Goal: Transaction & Acquisition: Obtain resource

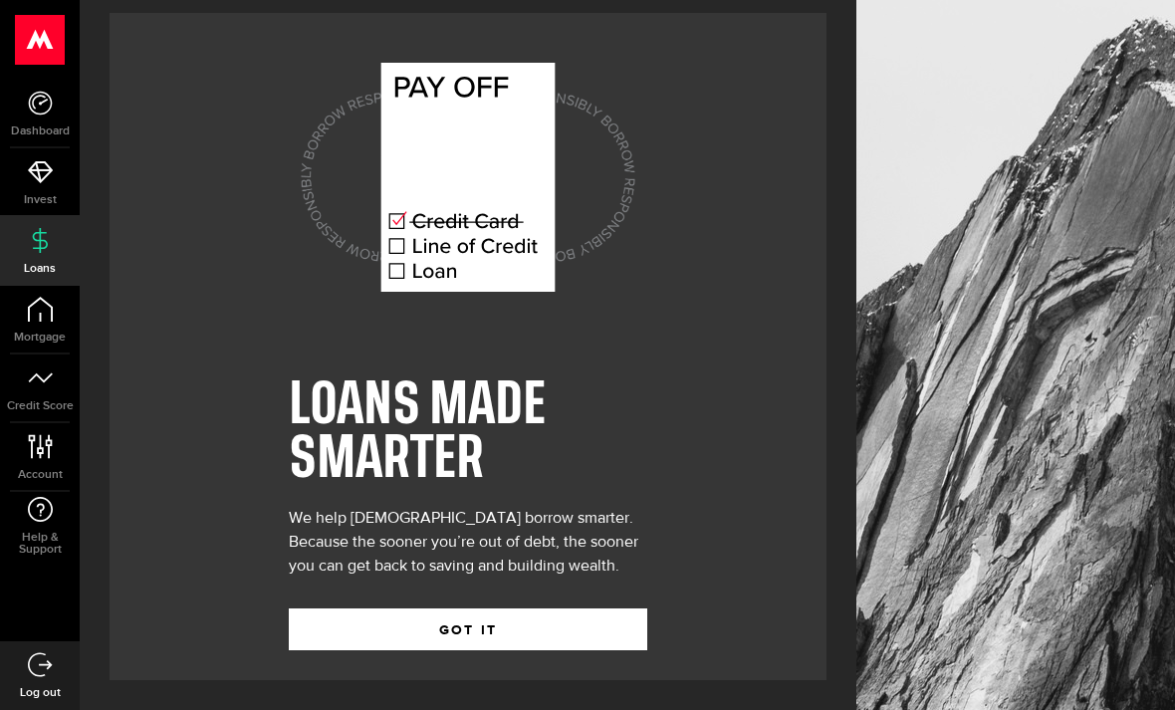
scroll to position [64, 0]
click at [539, 609] on button "GOT IT" at bounding box center [468, 630] width 359 height 42
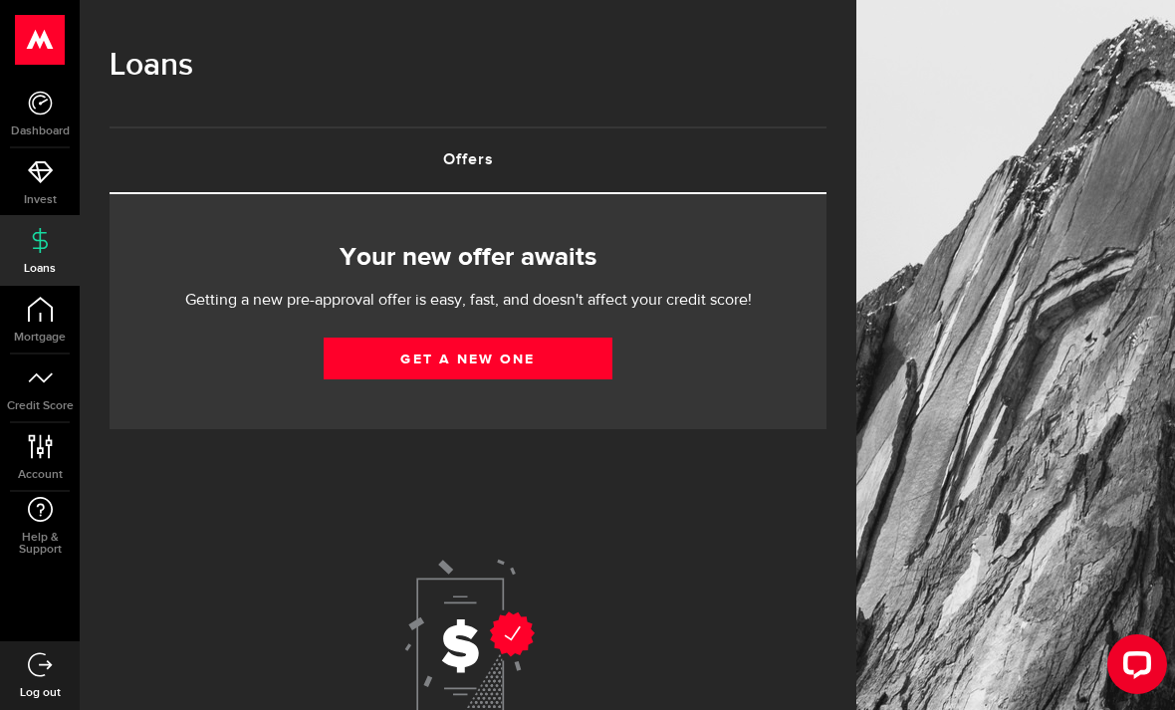
click at [566, 151] on link "Offers (requires attention)" at bounding box center [468, 160] width 717 height 64
click at [37, 173] on icon at bounding box center [40, 171] width 25 height 25
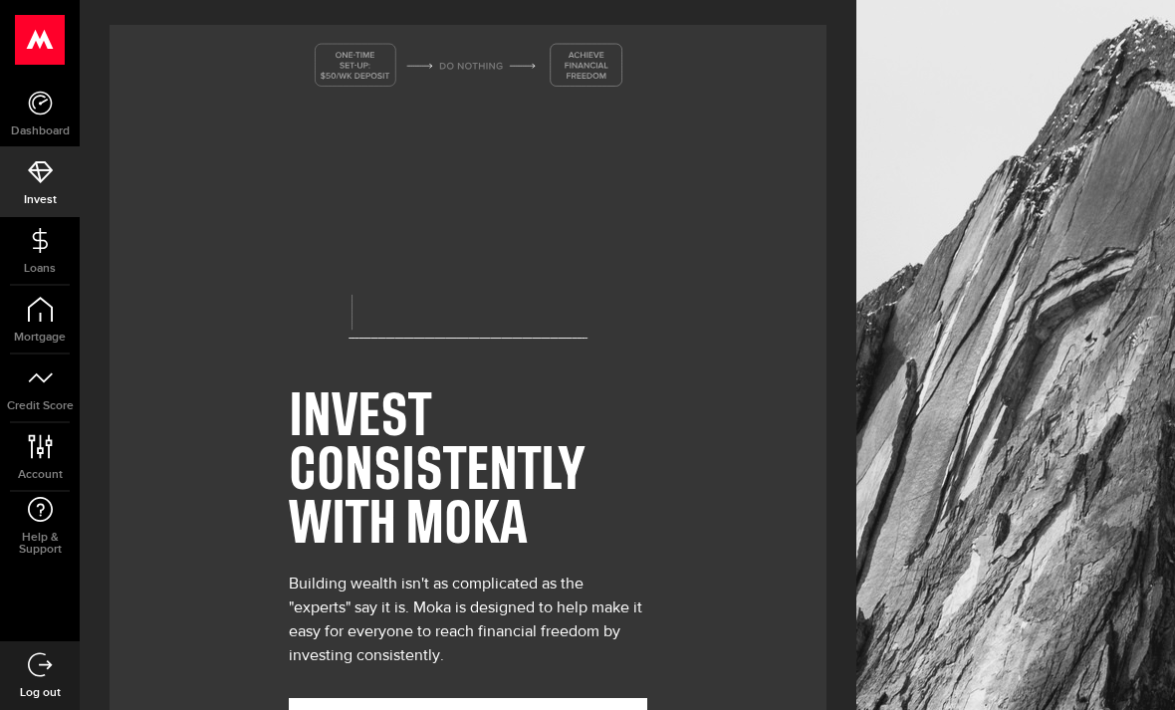
click at [47, 115] on icon at bounding box center [40, 103] width 25 height 25
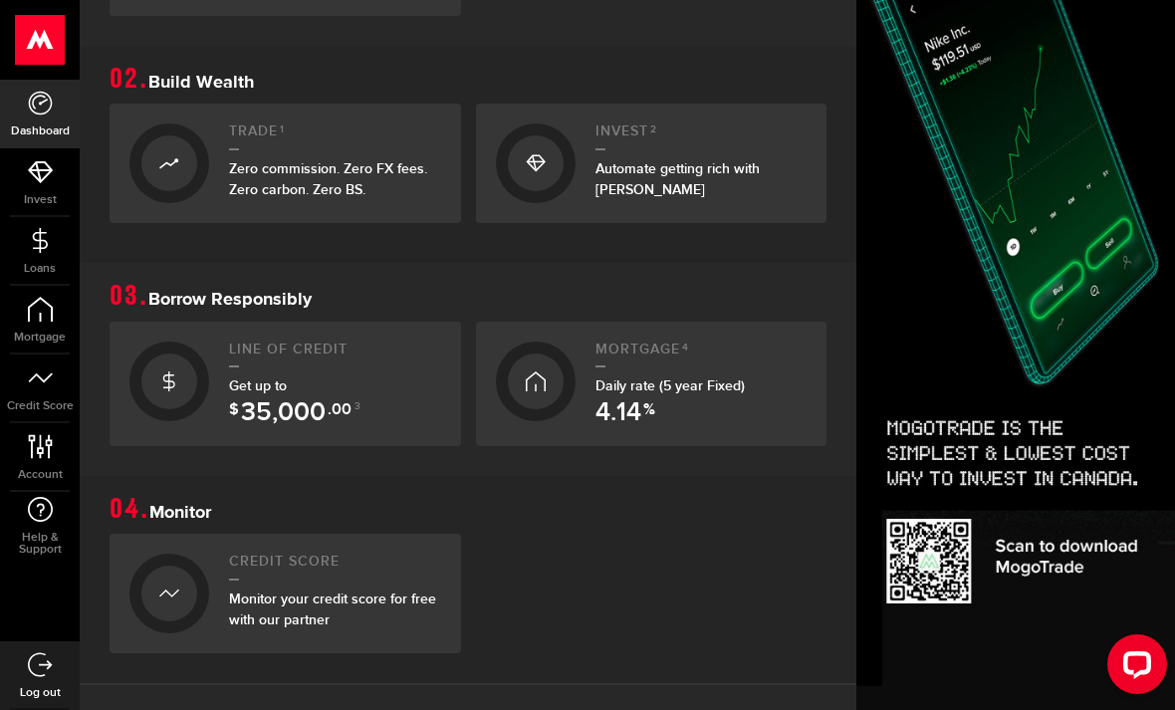
scroll to position [619, 1]
click at [356, 375] on div "Get up to $ 35,000 .00 3" at bounding box center [335, 396] width 212 height 42
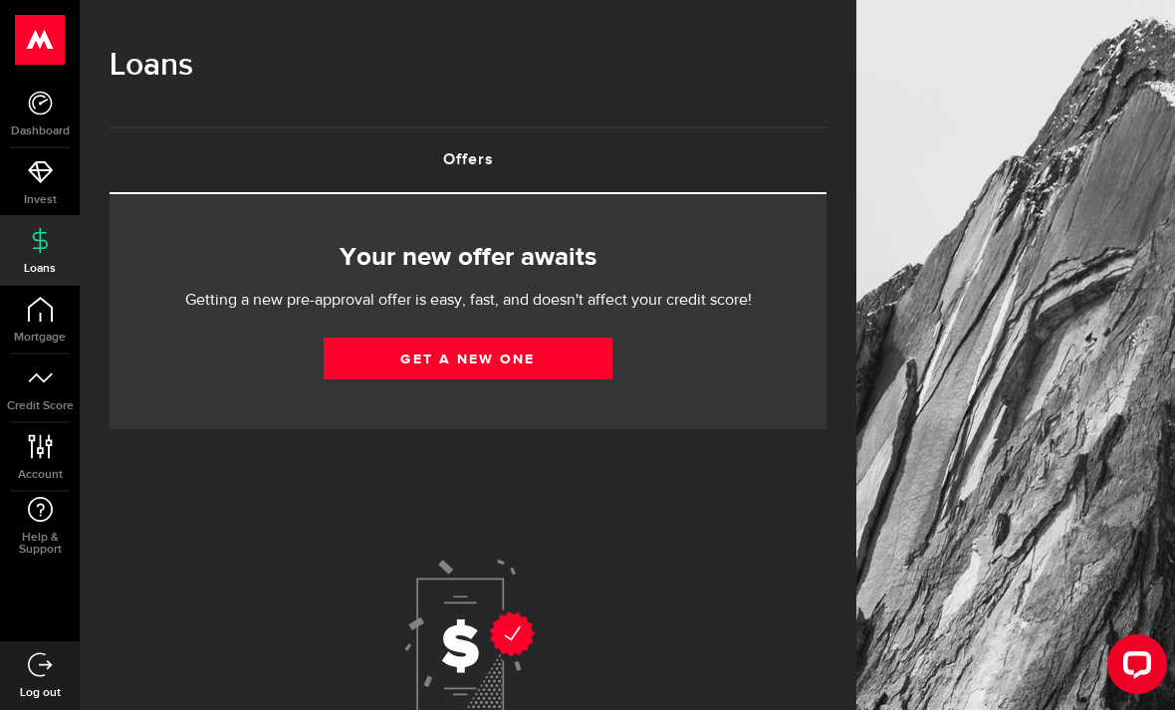
click at [543, 361] on link "Get a new one" at bounding box center [468, 359] width 289 height 42
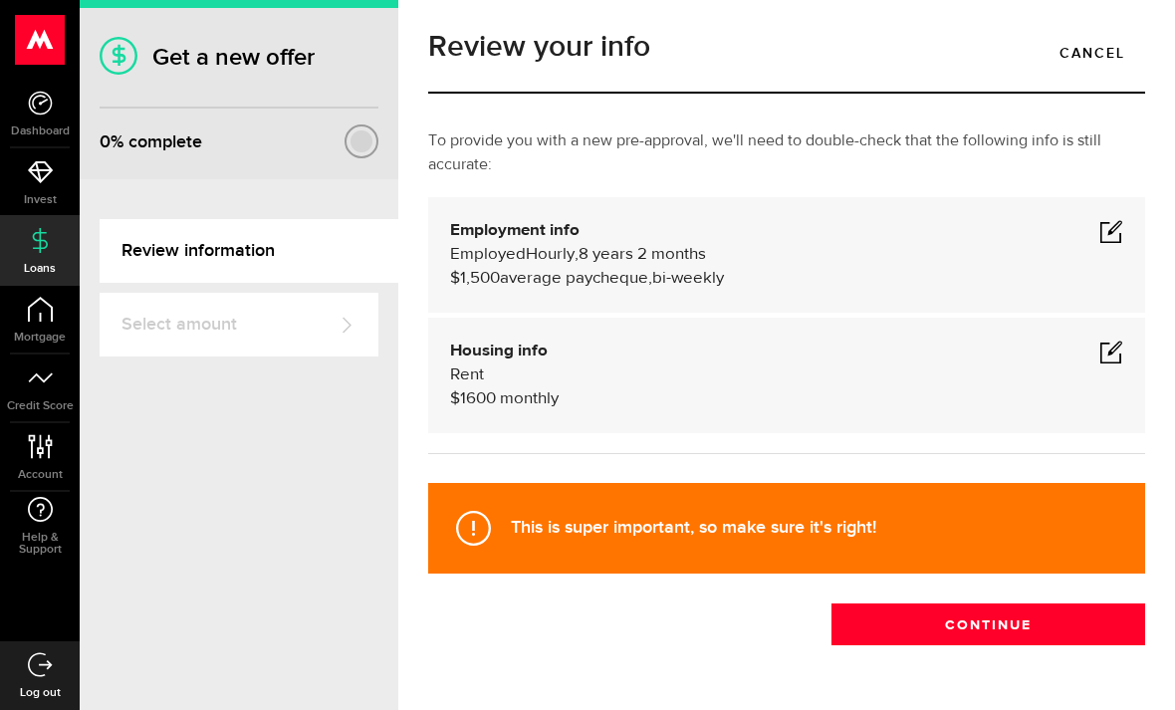
scroll to position [14, 0]
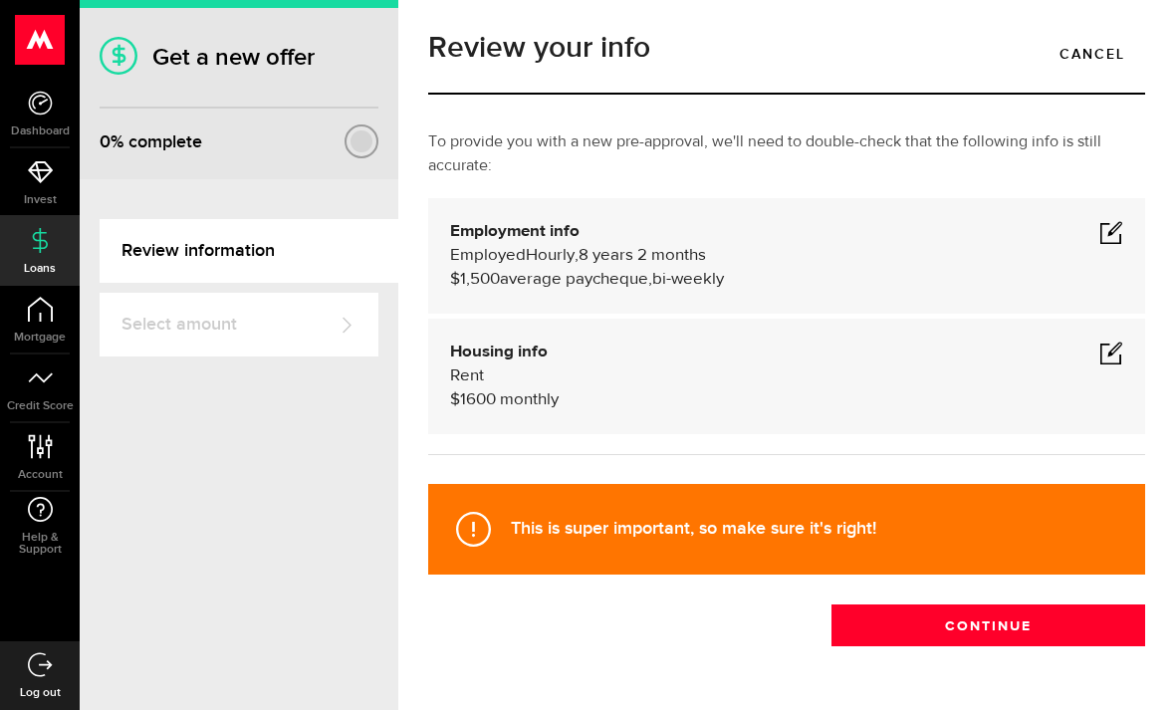
click at [1107, 237] on span at bounding box center [1112, 232] width 24 height 24
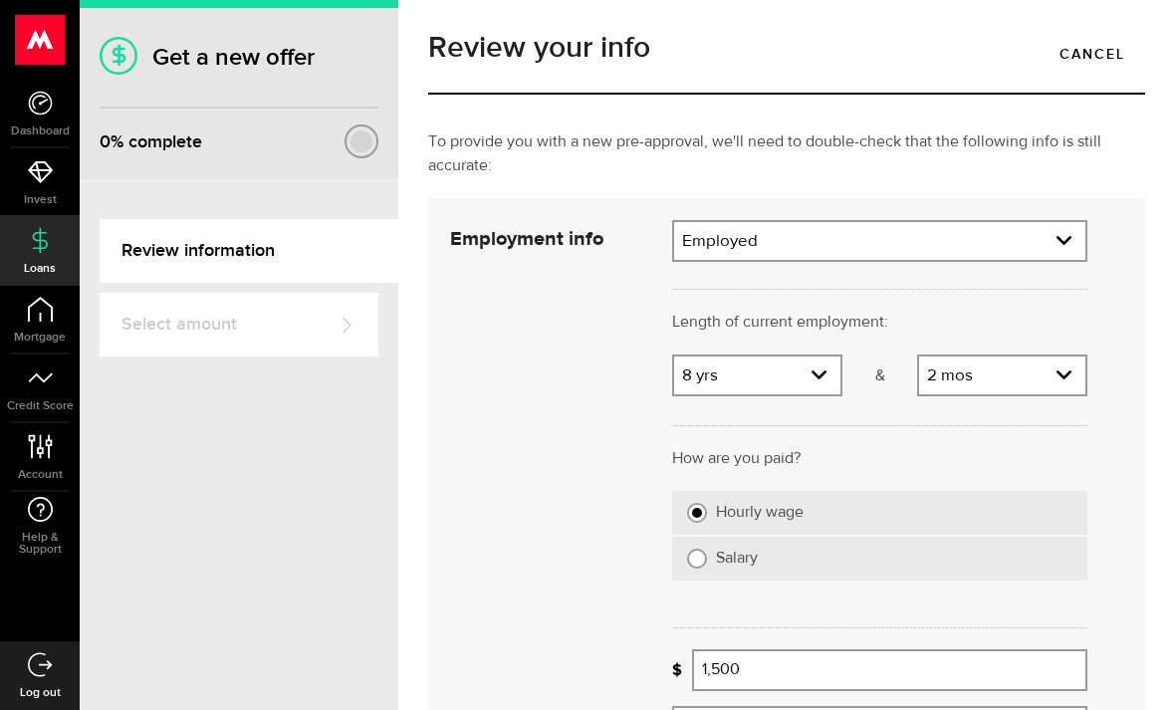
click at [793, 373] on select "Years 0 yrs 1 yr 2 yrs 3 yrs 4 yrs 5 yrs 6 yrs 7 yrs 8 yrs 9 yrs 10+ yrs" at bounding box center [757, 378] width 166 height 42
select select "9"
click at [1056, 377] on select "Months 0 mos 1 mo 2 mos 3 mos 4 mos 5 mos 6 mos 7 mos 8 mos 9 mos 10 mos 11 mos" at bounding box center [1002, 378] width 166 height 42
click at [1042, 372] on select "Months 0 mos 1 mo 2 mos 3 mos 4 mos 5 mos 6 mos 7 mos 8 mos 9 mos 10 mos 11 mos" at bounding box center [1002, 378] width 166 height 42
select select "4"
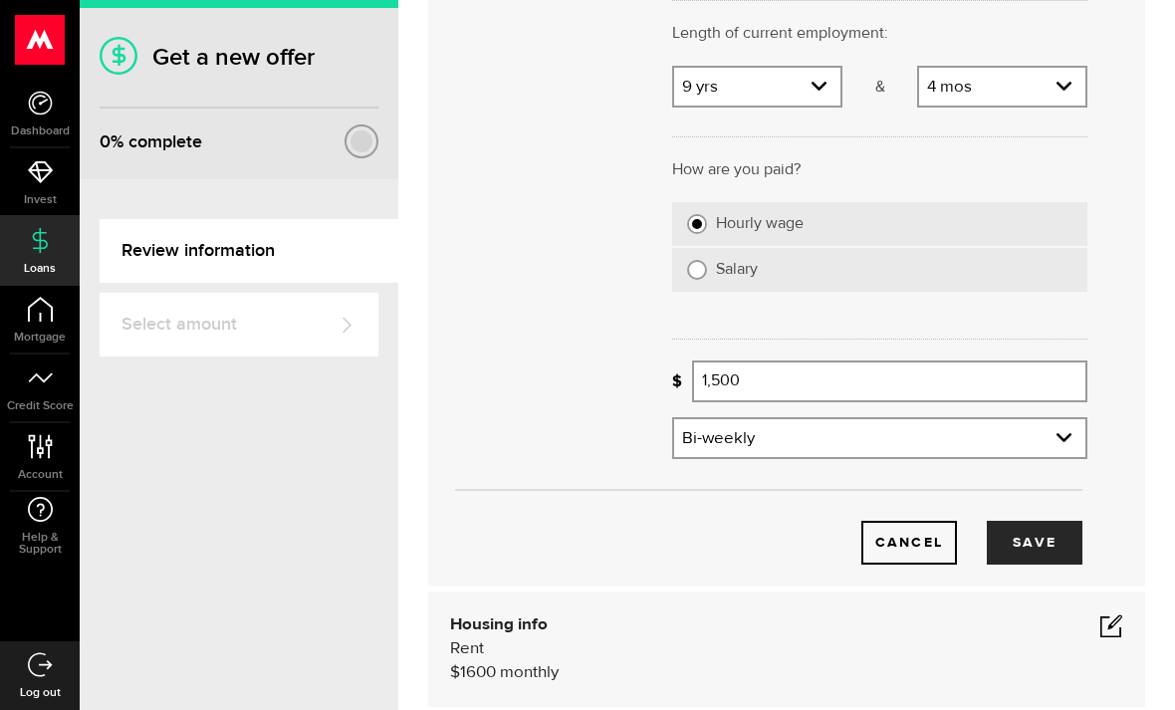
scroll to position [348, 0]
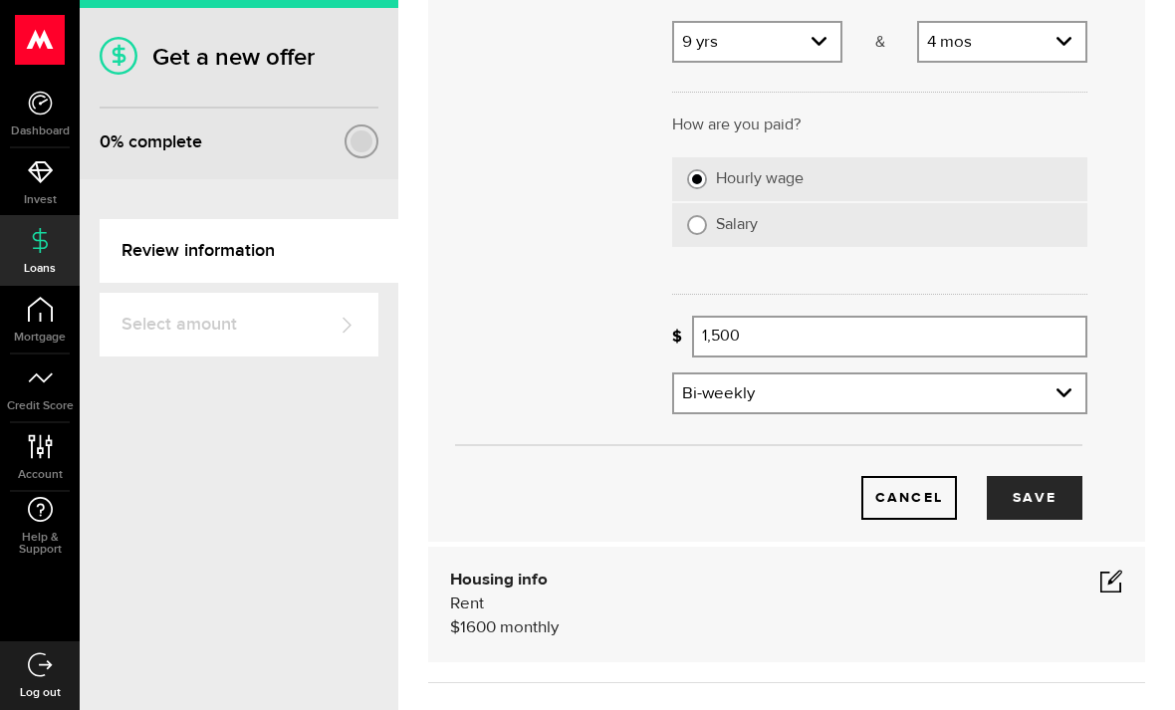
click at [1005, 338] on input "1,500" at bounding box center [889, 337] width 395 height 42
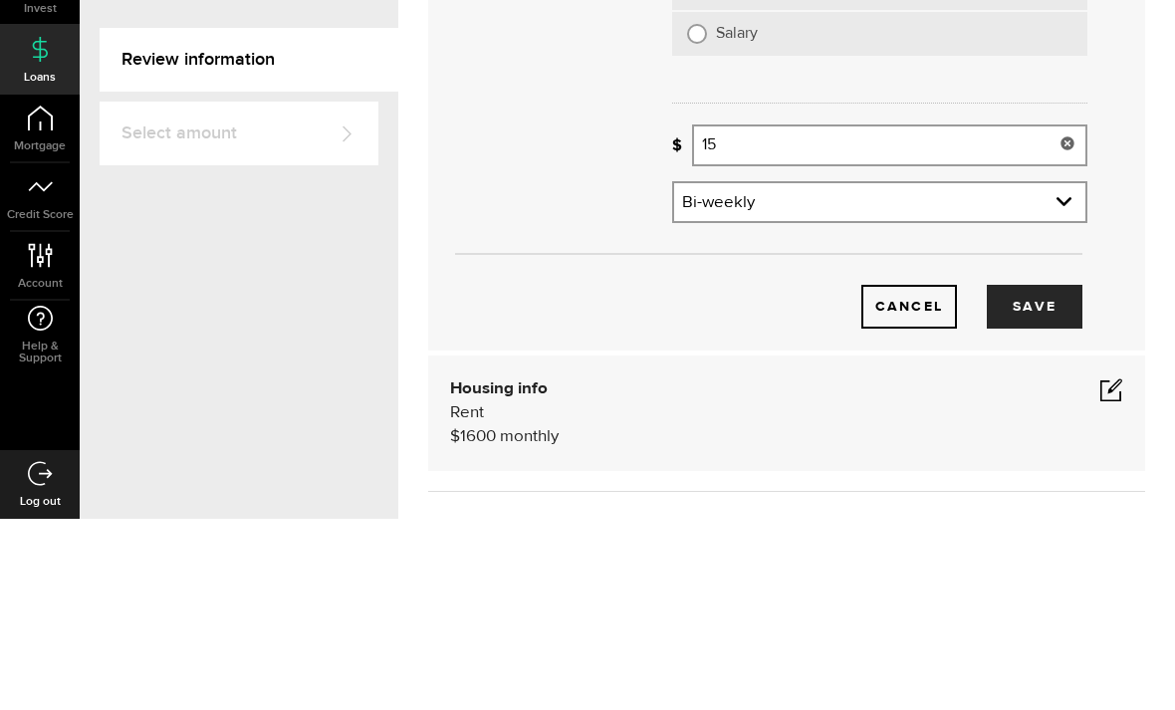
type input "1"
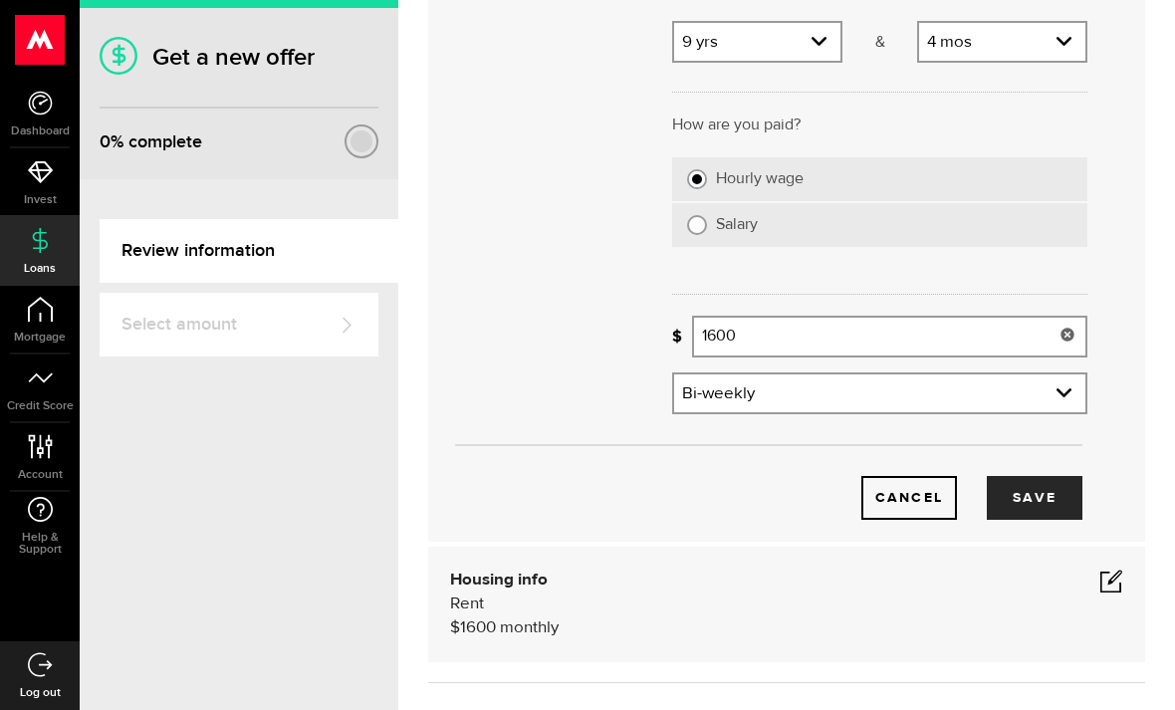
click at [1051, 476] on button "Save" at bounding box center [1035, 498] width 96 height 44
type input "1,600"
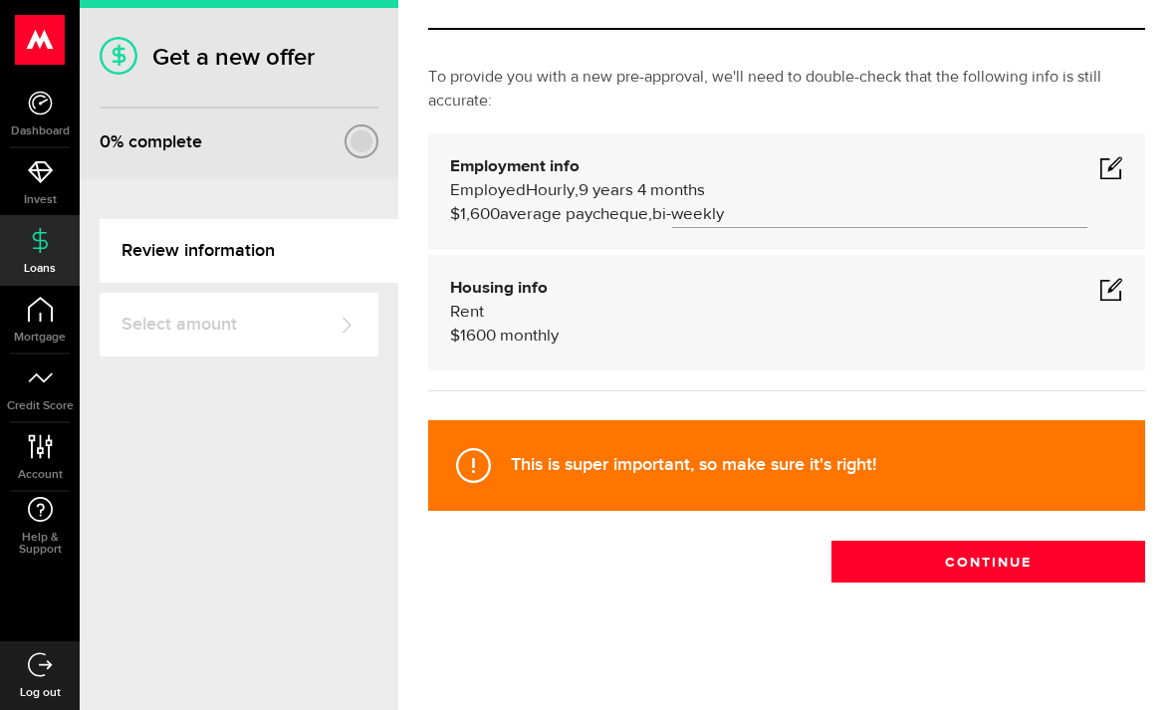
scroll to position [14, 0]
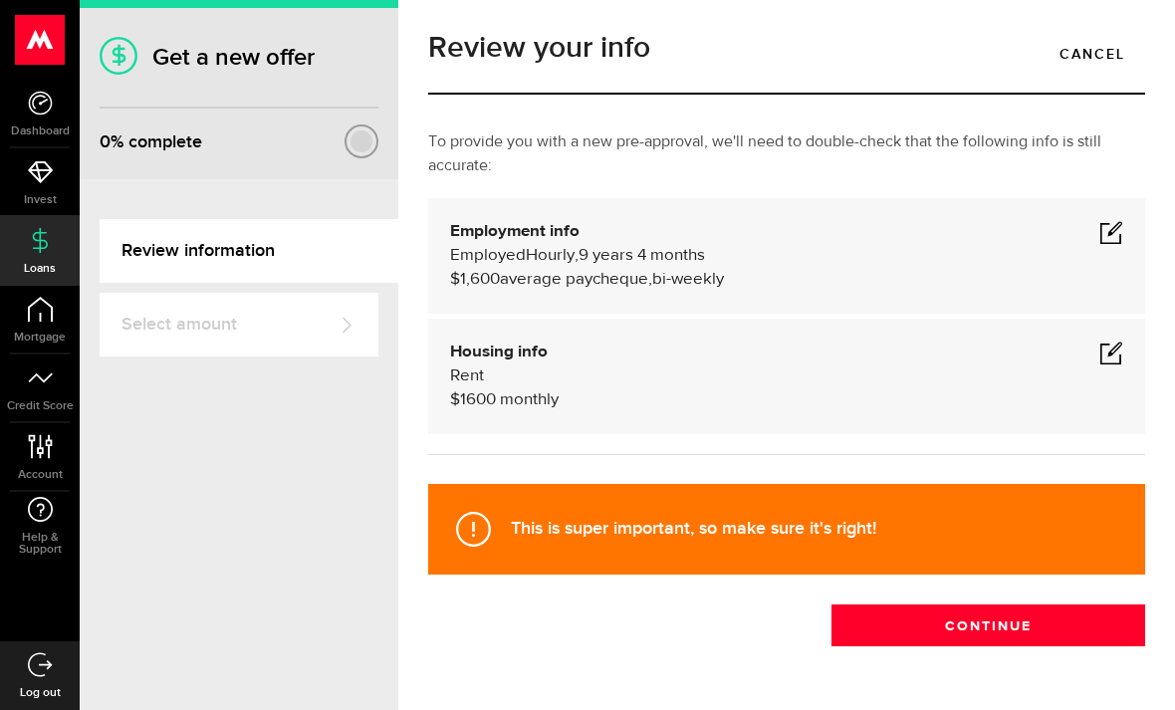
click at [1109, 341] on span at bounding box center [1112, 353] width 24 height 24
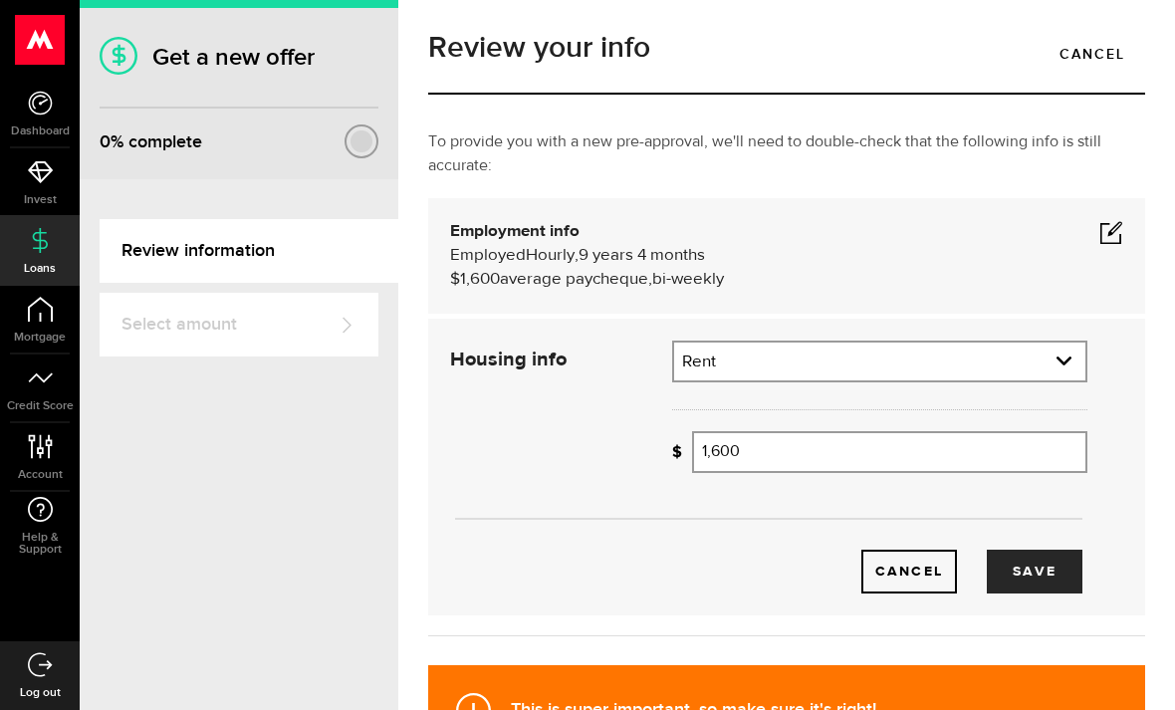
click at [978, 431] on input "1,600" at bounding box center [889, 452] width 395 height 42
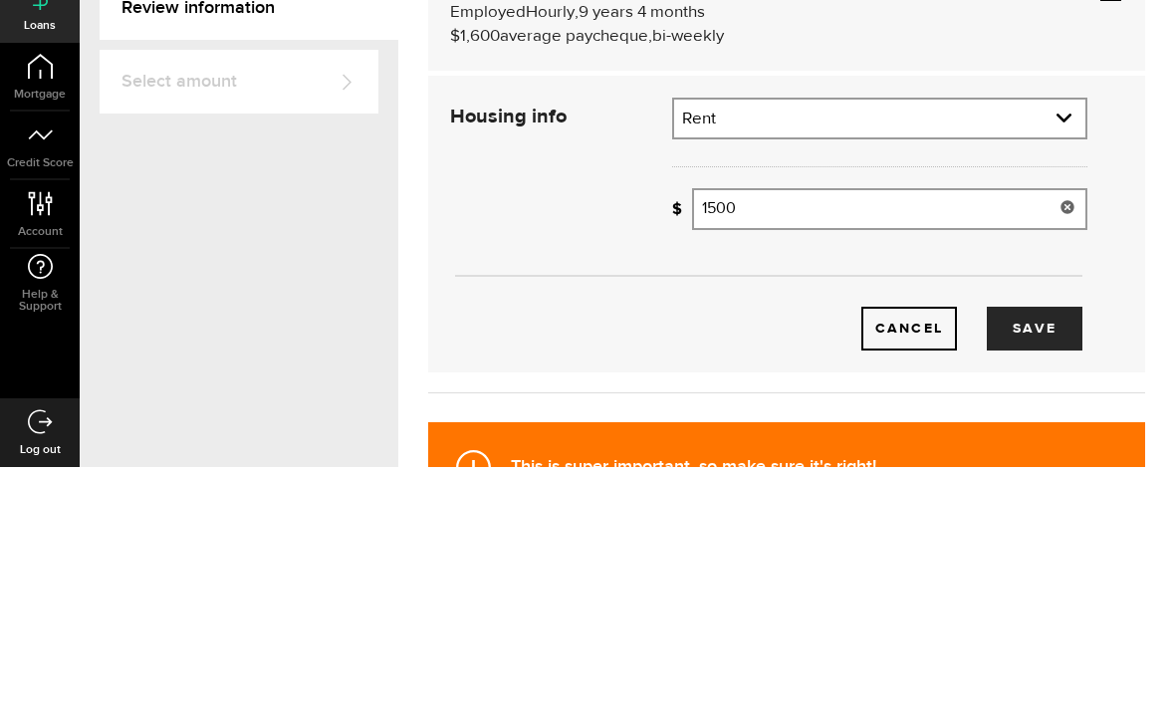
click at [1041, 550] on button "Save" at bounding box center [1035, 572] width 96 height 44
type input "1,500"
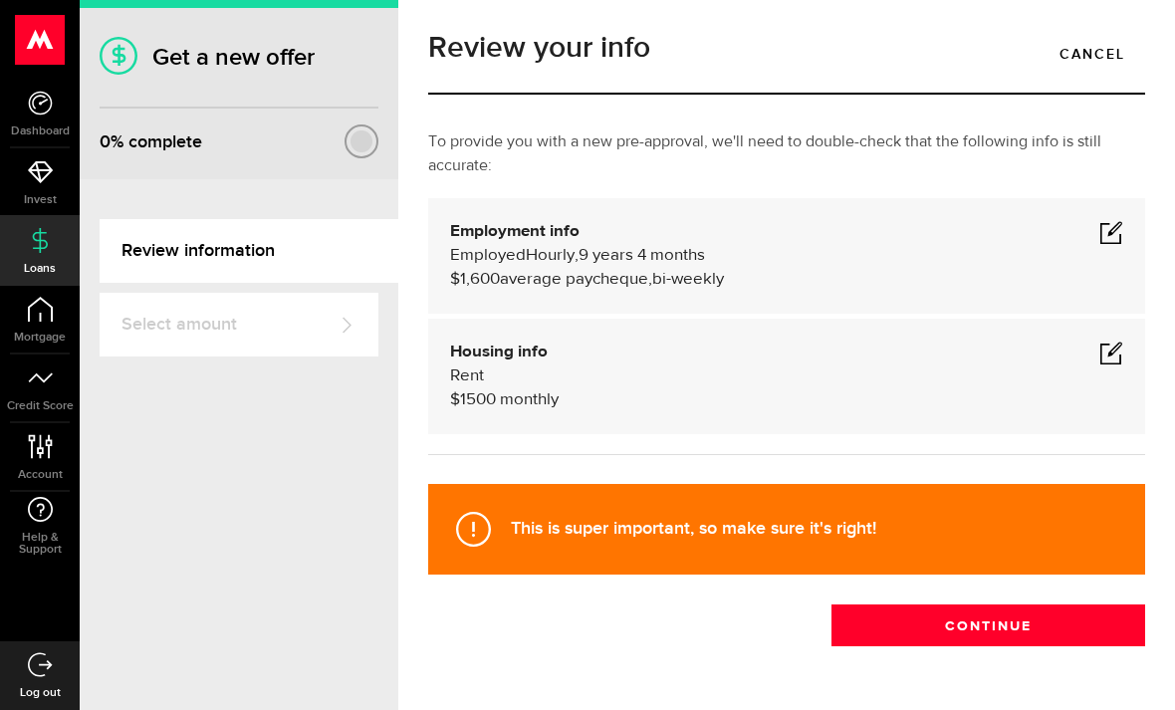
click at [1069, 605] on button "Continue" at bounding box center [989, 626] width 314 height 42
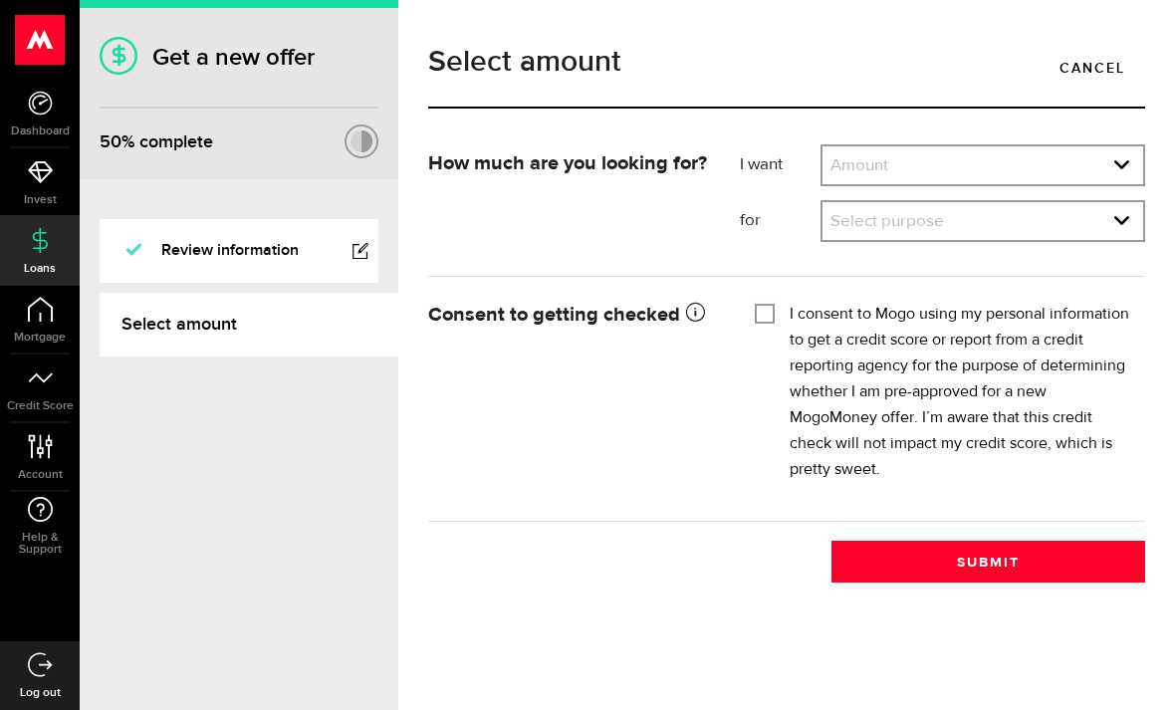
click at [1087, 163] on select "Amount $500 $1000 $2000 $3000 $4000 $5000 $6000 $7000 $8000 $9000 $10000 $11000…" at bounding box center [983, 167] width 321 height 42
select select "10000"
click at [1104, 236] on select "Select purpose Credit Card Refinancing/Pay Off Credit Cards Debt Consolidation …" at bounding box center [983, 223] width 321 height 42
select select "Emergency Loan"
click at [768, 321] on input "I consent to Mogo using my personal information to get a credit score or report…" at bounding box center [765, 312] width 20 height 20
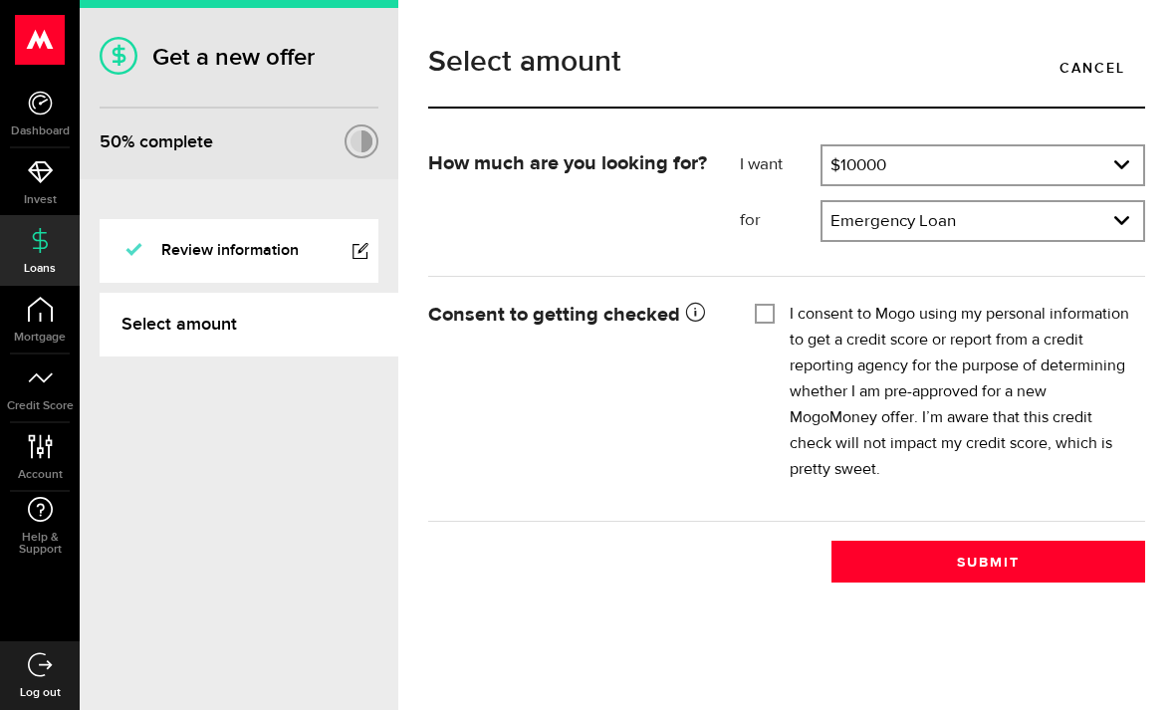
checkbox input "true"
click at [1043, 570] on button "Submit" at bounding box center [989, 562] width 314 height 42
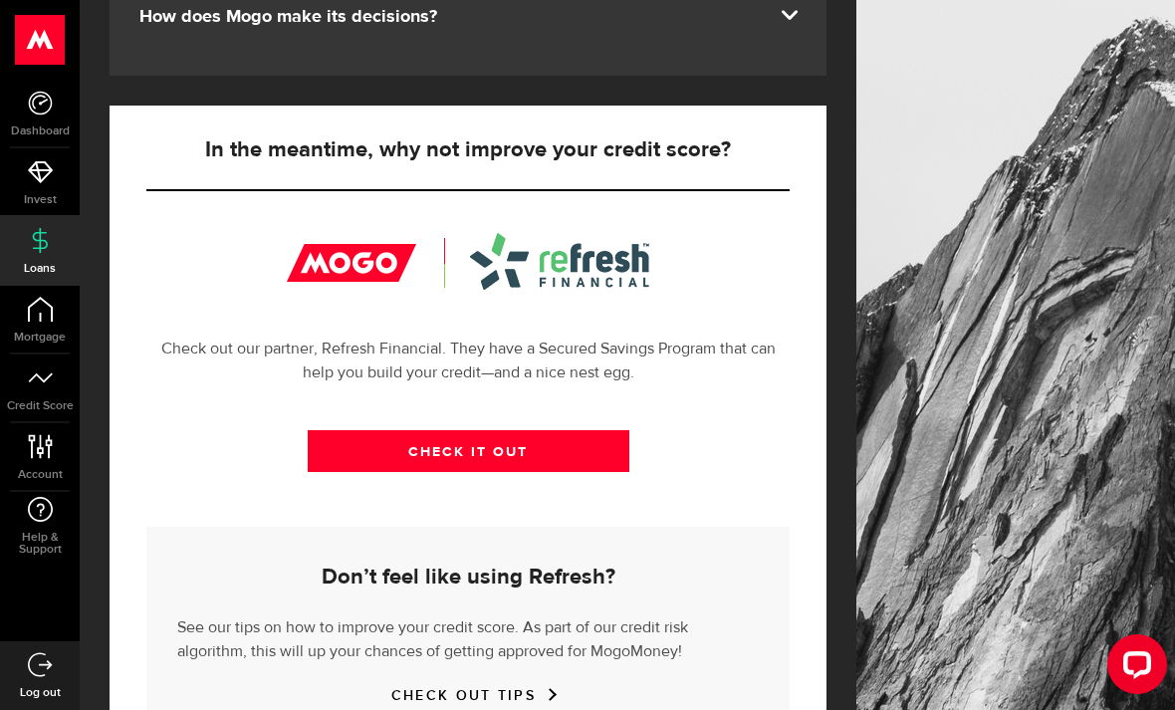
scroll to position [631, 0]
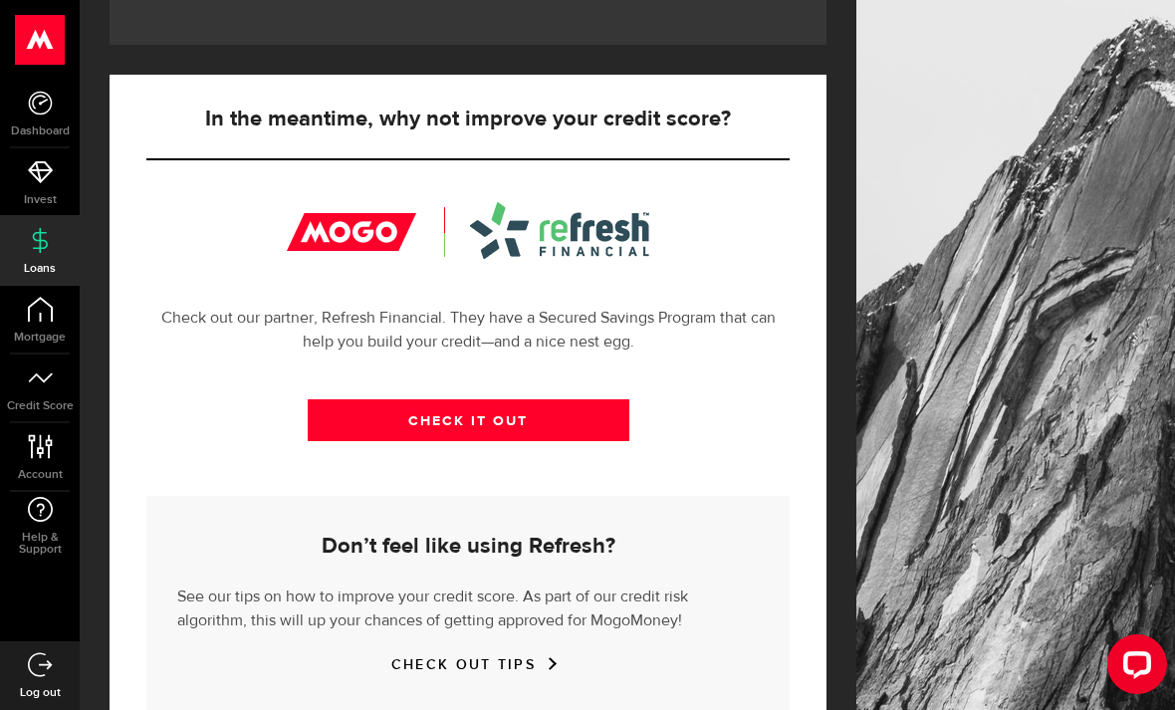
click at [40, 321] on use at bounding box center [39, 309] width 25 height 25
